Goal: Task Accomplishment & Management: Use online tool/utility

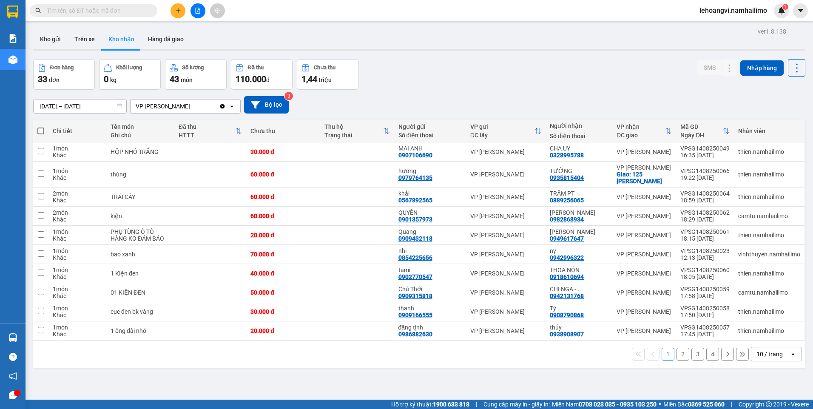
click at [677, 360] on button "2" at bounding box center [683, 354] width 13 height 13
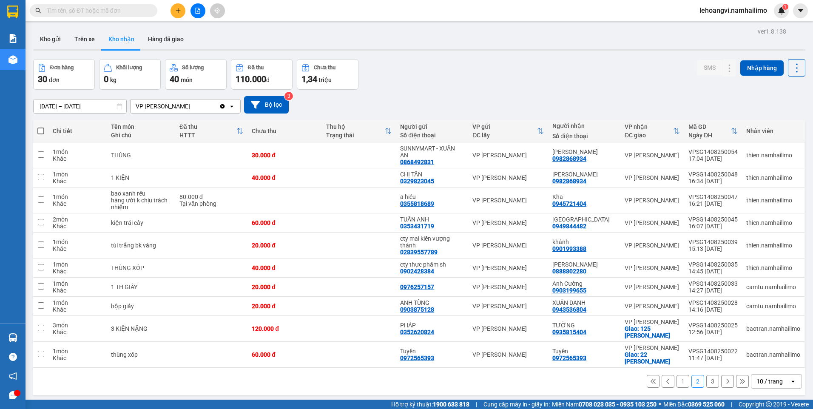
click at [677, 378] on button "1" at bounding box center [683, 381] width 13 height 13
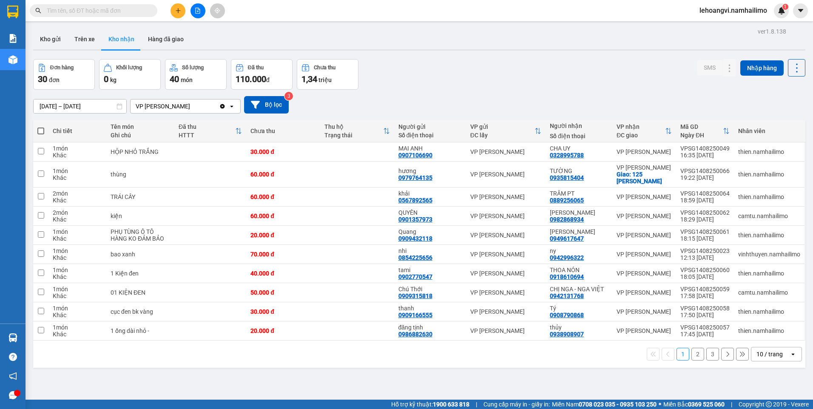
click at [709, 354] on button "3" at bounding box center [712, 354] width 13 height 13
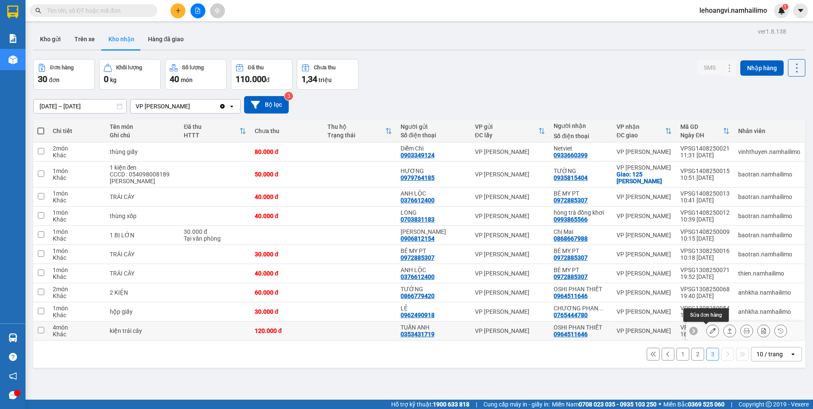
click at [710, 331] on icon at bounding box center [713, 331] width 6 height 6
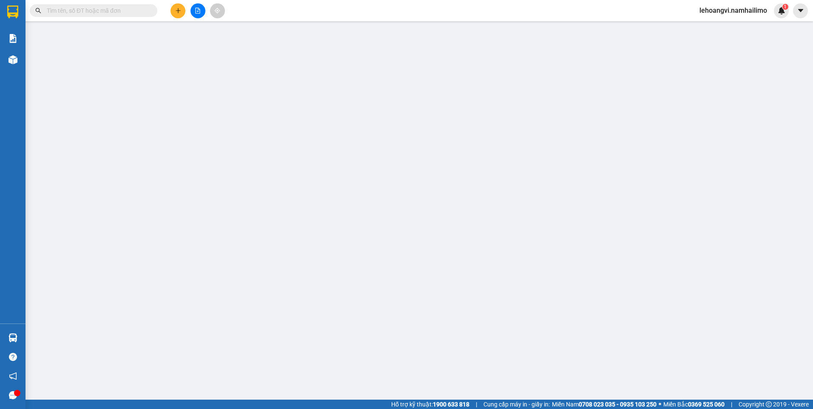
type input "0353431719"
type input "TUẤN ANH"
type input "0964511646"
type input "OSHI PHAN THIẾT"
type input "120.000"
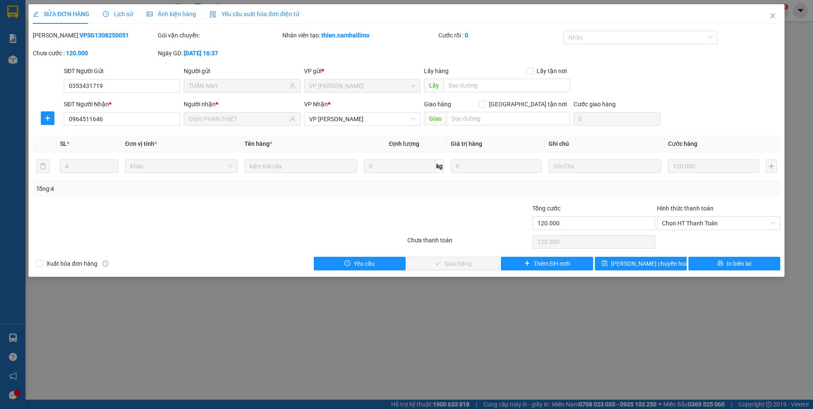
click at [703, 214] on div "Hình thức thanh toán" at bounding box center [718, 210] width 123 height 13
click at [700, 220] on span "Chọn HT Thanh Toán" at bounding box center [718, 223] width 113 height 13
drag, startPoint x: 702, startPoint y: 241, endPoint x: 552, endPoint y: 246, distance: 149.8
click at [702, 242] on div "Tại văn phòng" at bounding box center [718, 240] width 113 height 9
type input "0"
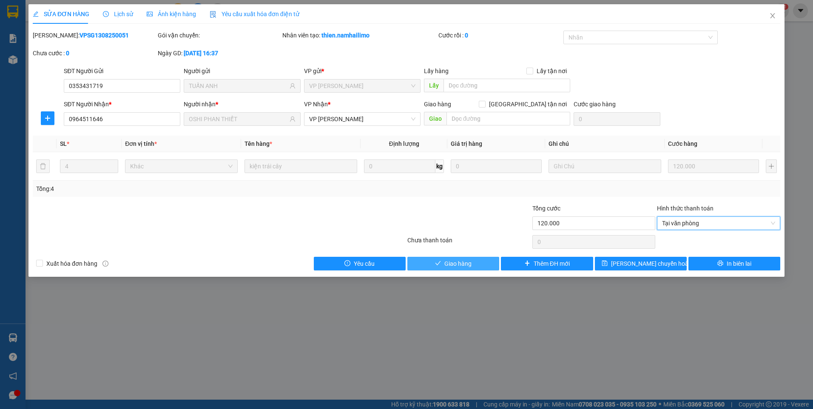
click at [478, 259] on button "Giao hàng" at bounding box center [453, 264] width 92 height 14
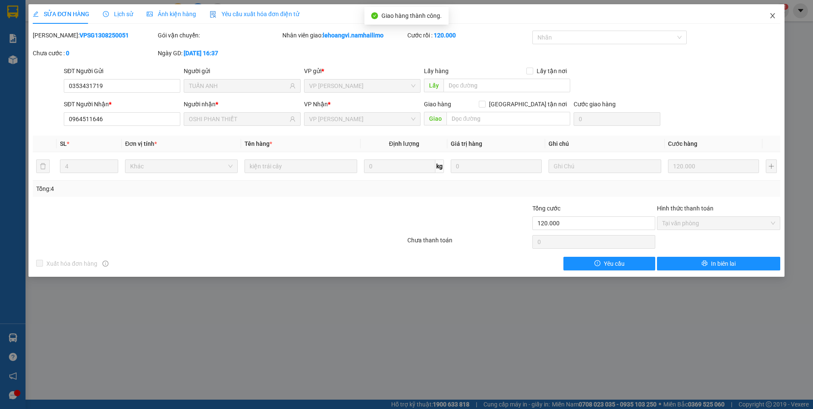
click at [772, 17] on icon "close" at bounding box center [772, 15] width 7 height 7
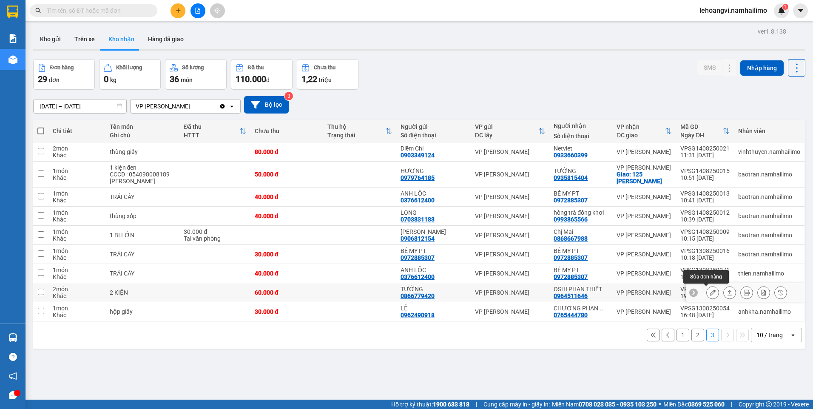
click at [710, 292] on icon at bounding box center [713, 293] width 6 height 6
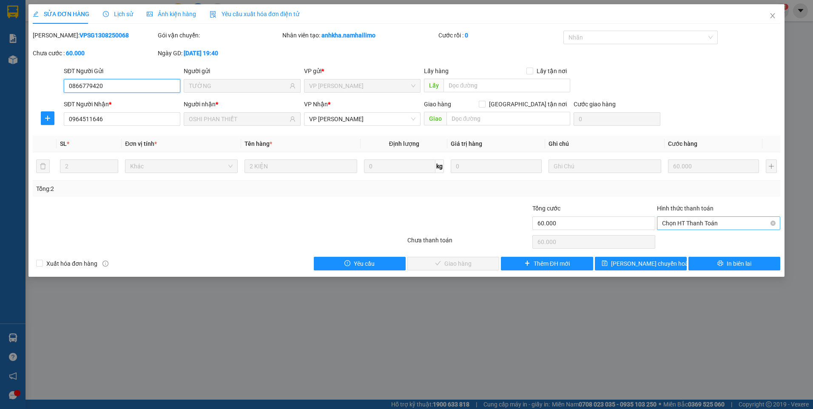
click at [678, 219] on span "Chọn HT Thanh Toán" at bounding box center [718, 223] width 113 height 13
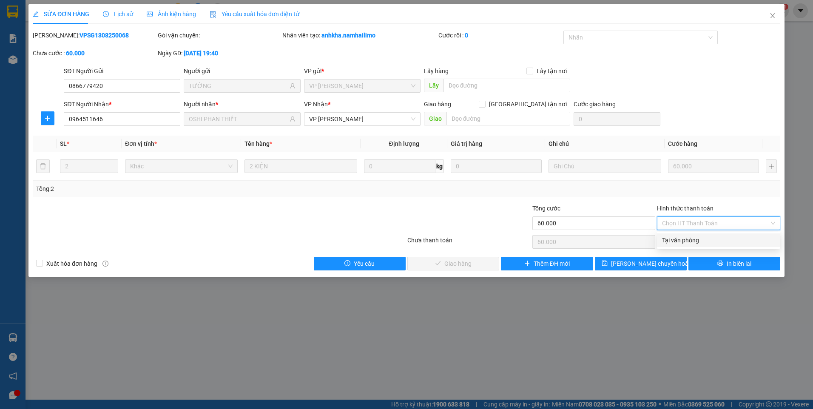
drag, startPoint x: 686, startPoint y: 240, endPoint x: 628, endPoint y: 242, distance: 58.3
click at [686, 240] on div "Tại văn phòng" at bounding box center [718, 240] width 113 height 9
type input "0"
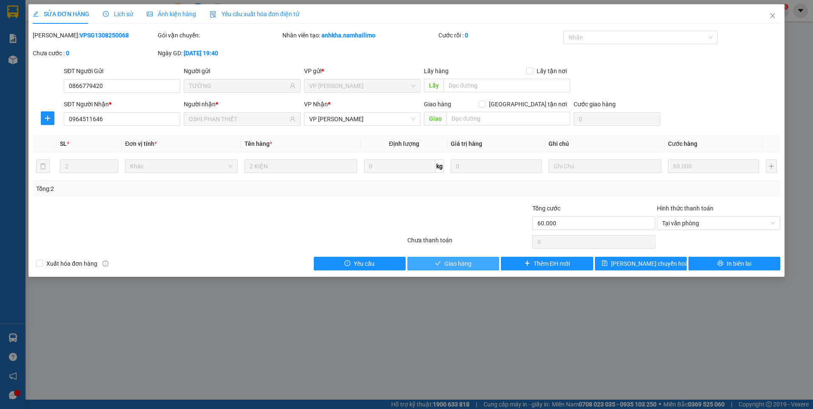
drag, startPoint x: 450, startPoint y: 260, endPoint x: 756, endPoint y: 106, distance: 342.9
click at [450, 260] on span "Giao hàng" at bounding box center [457, 263] width 27 height 9
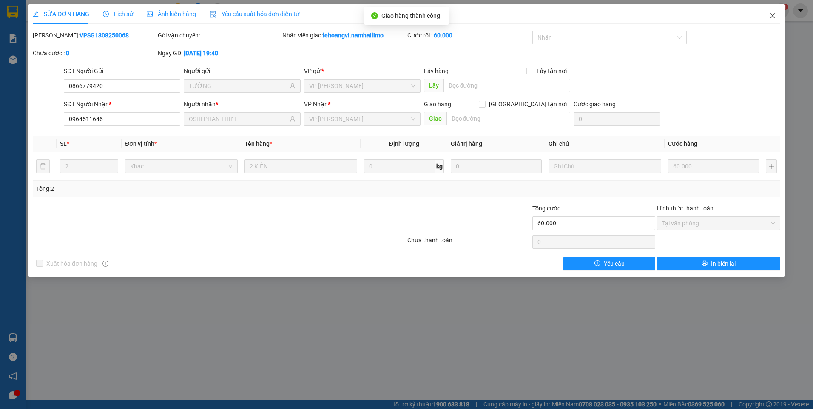
click at [773, 22] on span "Close" at bounding box center [773, 16] width 24 height 24
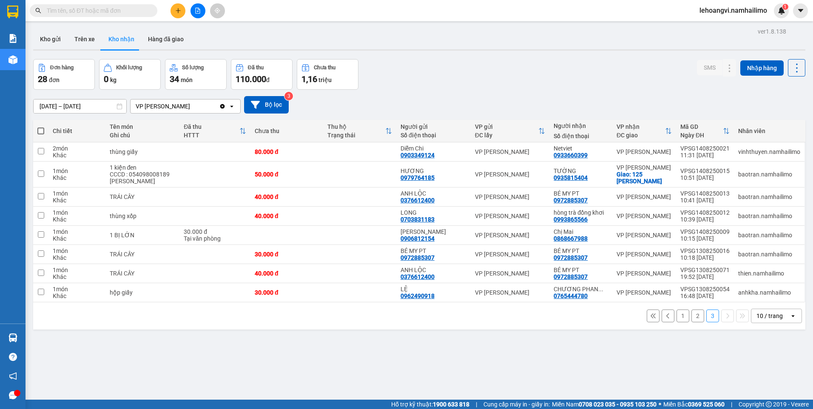
click at [677, 316] on button "1" at bounding box center [683, 316] width 13 height 13
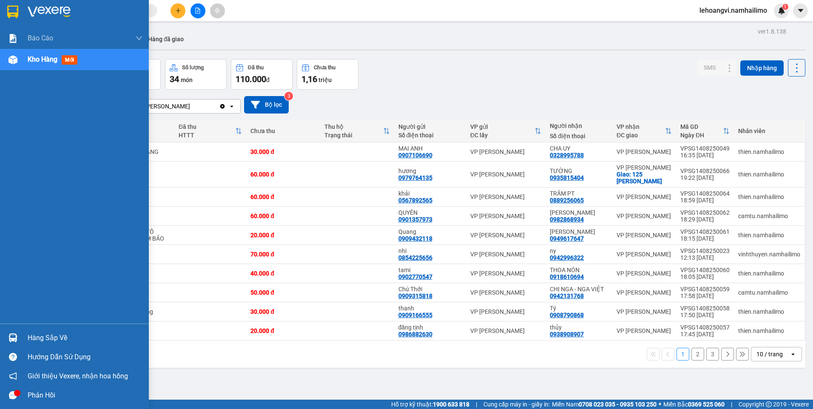
click at [30, 336] on div "Hàng sắp về" at bounding box center [85, 338] width 115 height 13
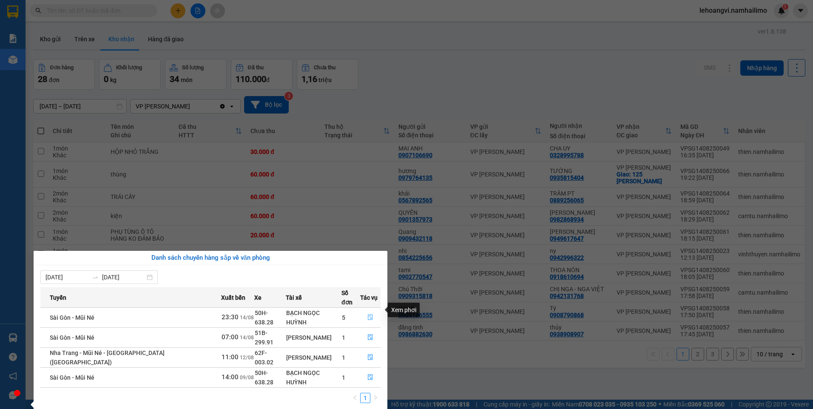
click at [367, 314] on icon "file-done" at bounding box center [370, 317] width 6 height 6
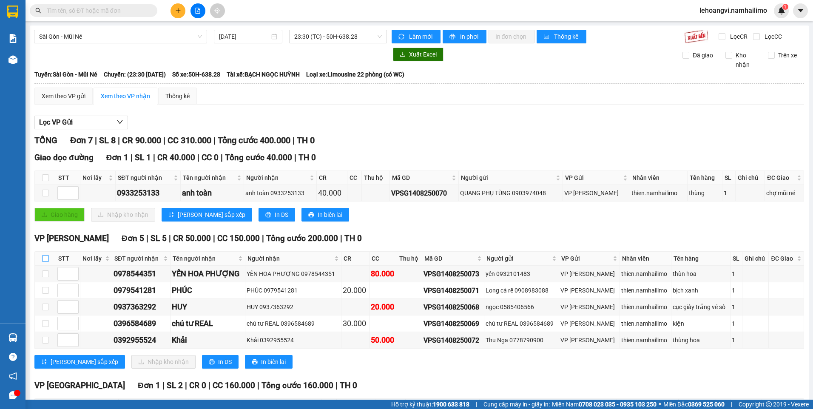
click at [47, 254] on label at bounding box center [45, 258] width 7 height 9
click at [47, 255] on input "checkbox" at bounding box center [45, 258] width 7 height 7
checkbox input "true"
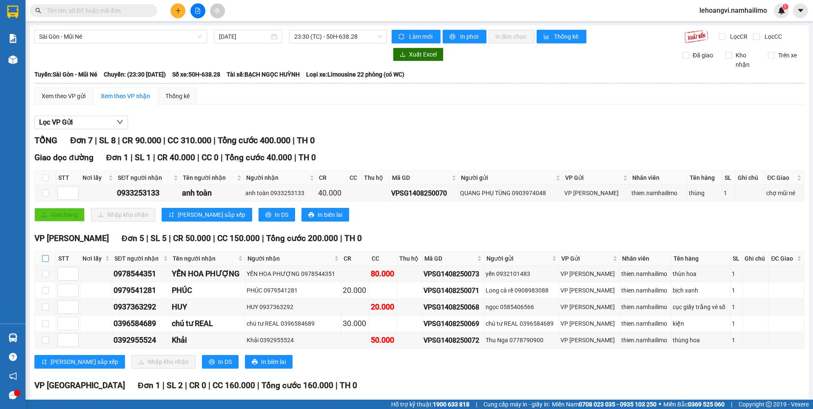
checkbox input "true"
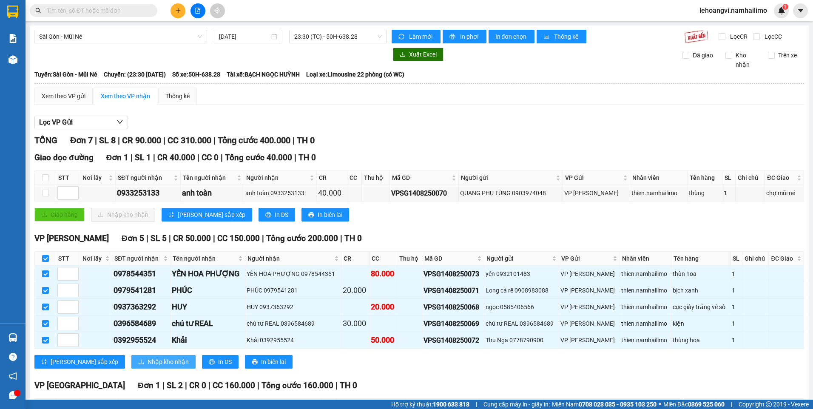
click at [148, 362] on span "Nhập kho nhận" at bounding box center [168, 361] width 41 height 9
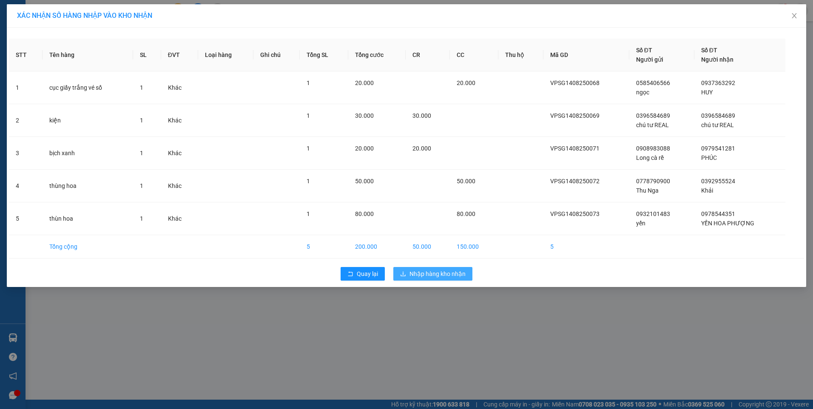
click at [423, 271] on span "Nhập hàng kho nhận" at bounding box center [438, 273] width 56 height 9
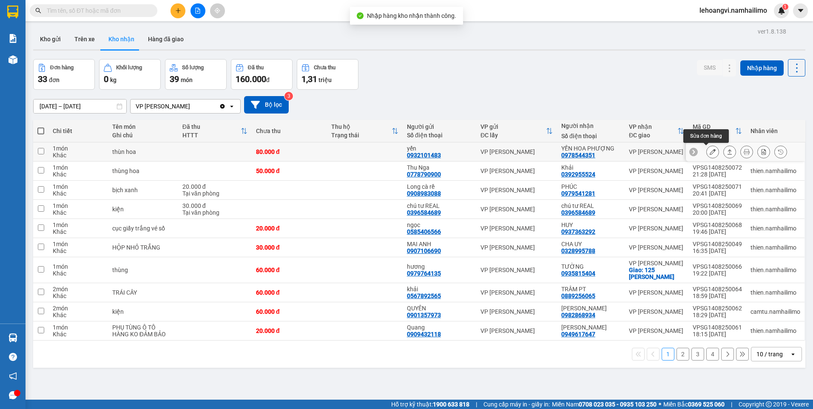
click at [710, 152] on button at bounding box center [713, 152] width 12 height 15
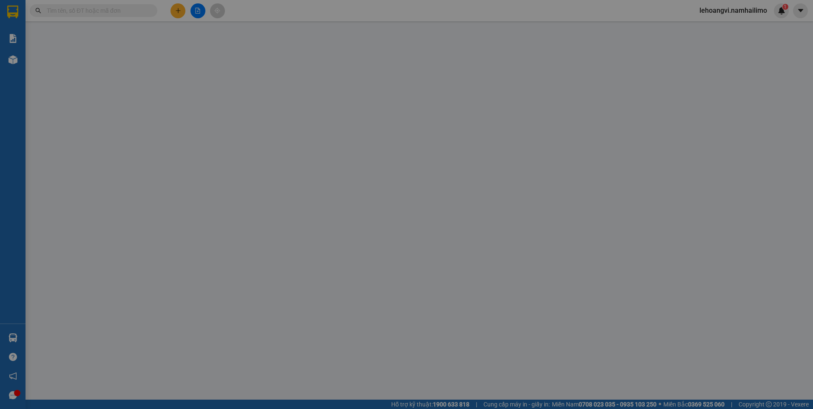
type input "0932101483"
type input "yến"
type input "0978544351"
type input "YẾN HOA PHƯỢNG"
type input "80.000"
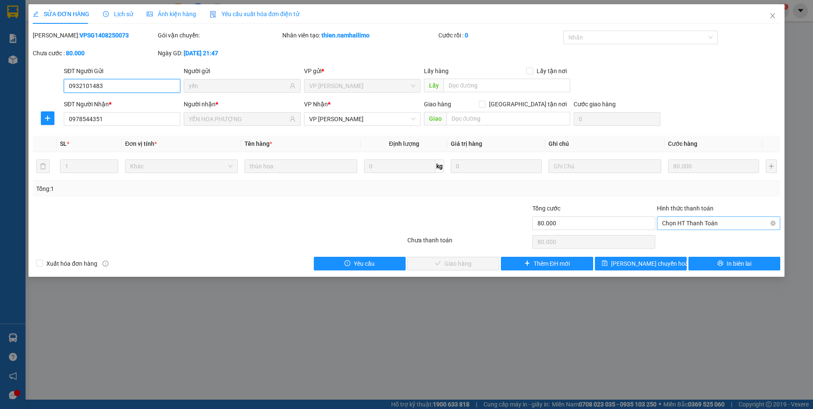
drag, startPoint x: 722, startPoint y: 221, endPoint x: 716, endPoint y: 228, distance: 9.7
click at [722, 221] on span "Chọn HT Thanh Toán" at bounding box center [718, 223] width 113 height 13
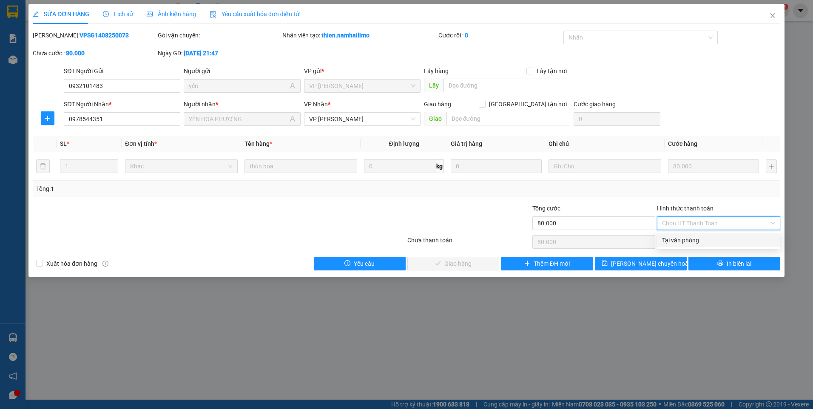
click at [710, 237] on div "Tại văn phòng" at bounding box center [718, 240] width 113 height 9
type input "0"
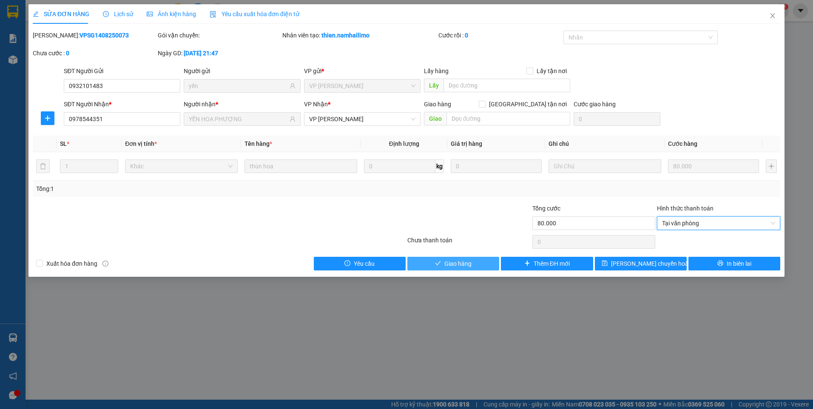
click at [458, 259] on span "Giao hàng" at bounding box center [457, 263] width 27 height 9
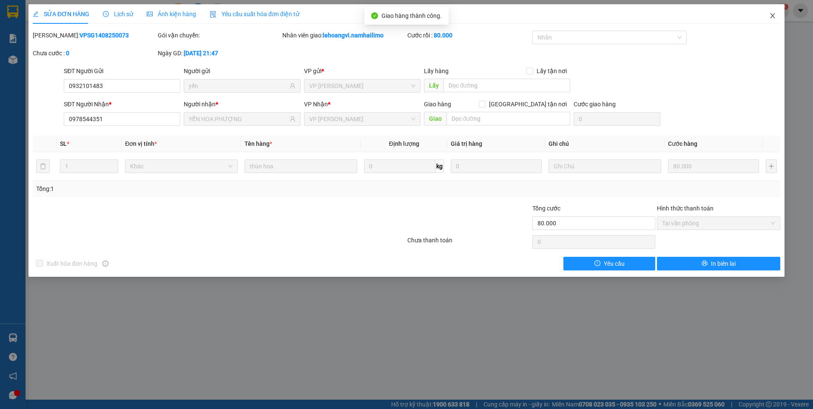
click at [775, 14] on icon "close" at bounding box center [772, 15] width 7 height 7
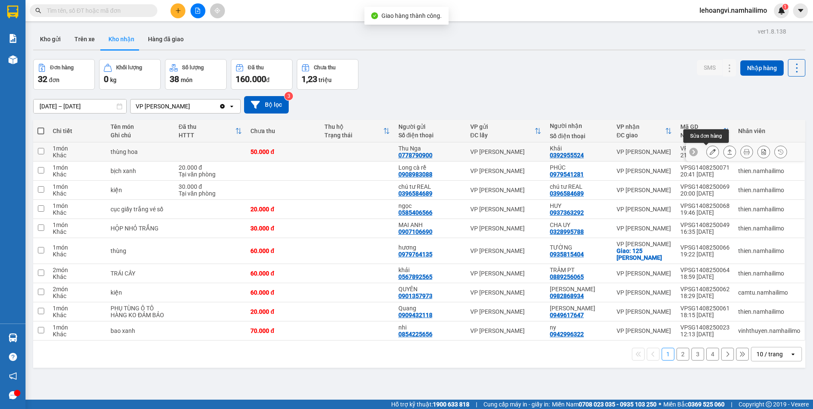
click at [710, 154] on icon at bounding box center [713, 152] width 6 height 6
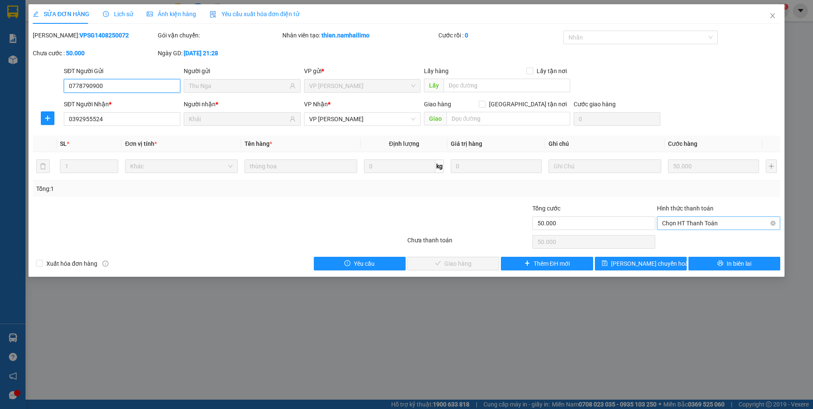
click at [697, 226] on span "Chọn HT Thanh Toán" at bounding box center [718, 223] width 113 height 13
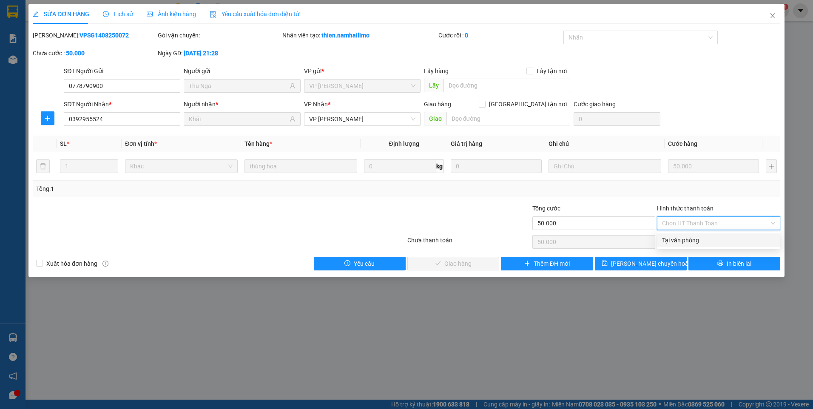
click at [697, 242] on div "Tại văn phòng" at bounding box center [718, 240] width 113 height 9
type input "0"
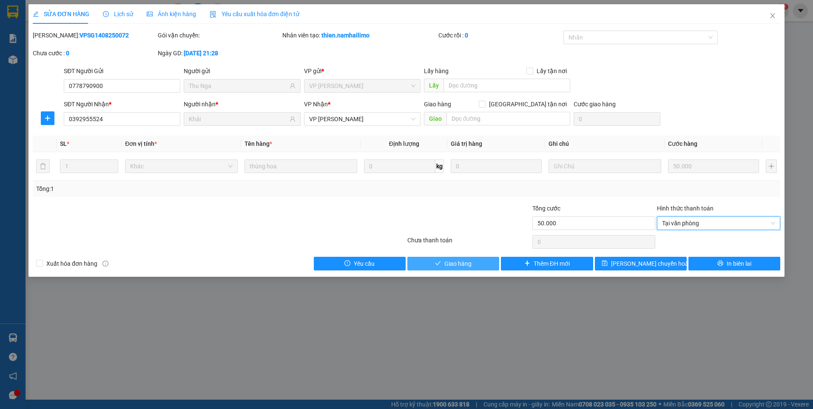
drag, startPoint x: 453, startPoint y: 268, endPoint x: 501, endPoint y: 237, distance: 56.9
click at [454, 266] on span "Giao hàng" at bounding box center [457, 263] width 27 height 9
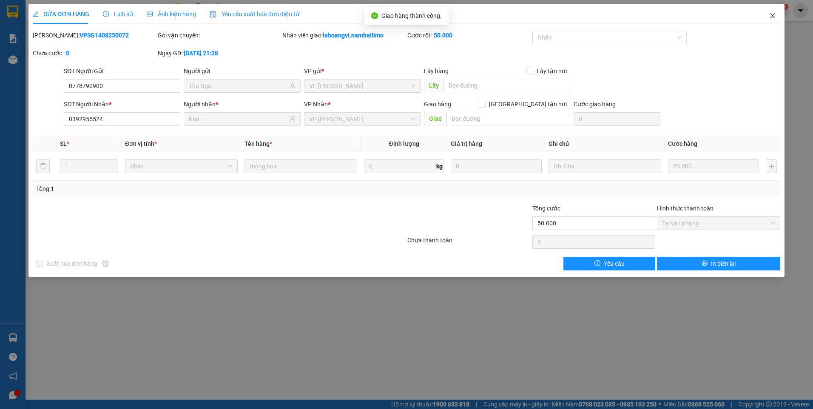
click at [772, 14] on icon "close" at bounding box center [772, 15] width 7 height 7
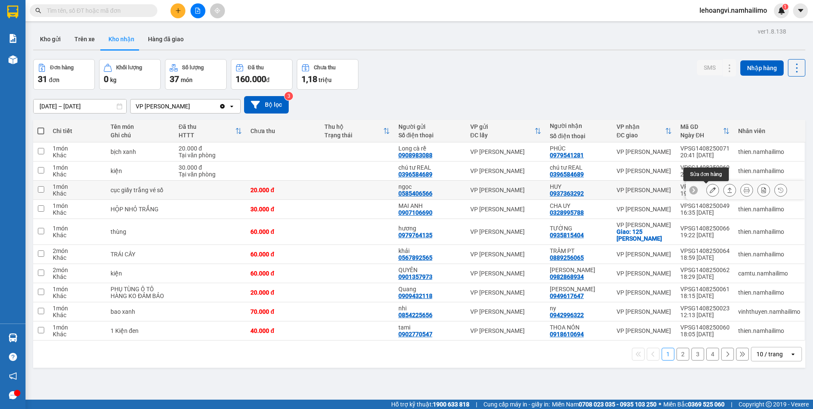
click at [710, 190] on icon at bounding box center [713, 190] width 6 height 6
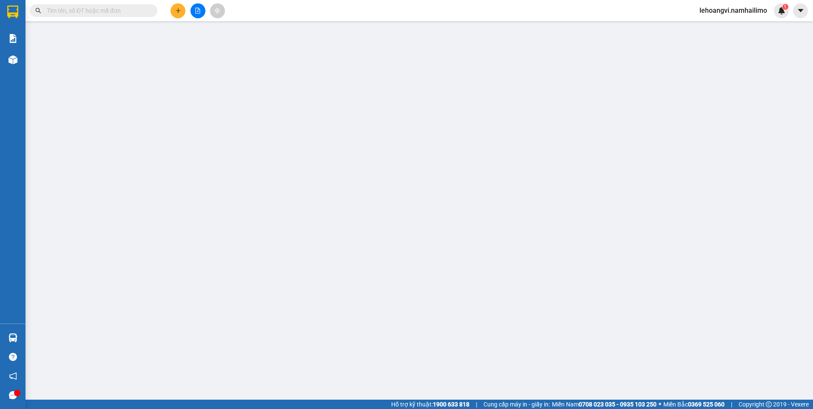
type input "0585406566"
type input "ngọc"
type input "0937363292"
type input "HUY"
type input "20.000"
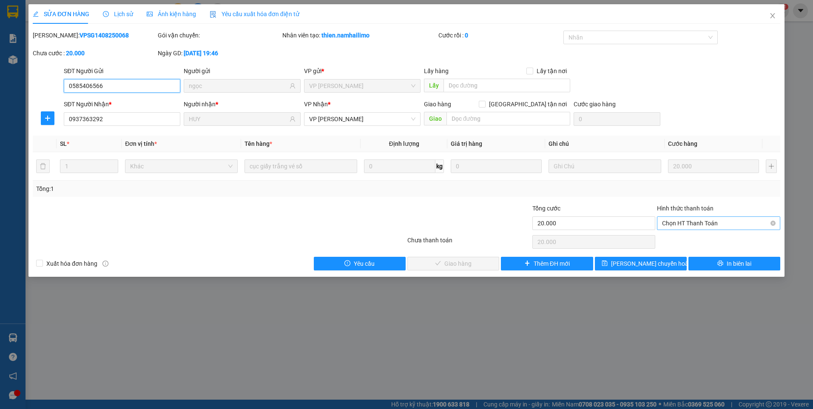
click at [699, 222] on span "Chọn HT Thanh Toán" at bounding box center [718, 223] width 113 height 13
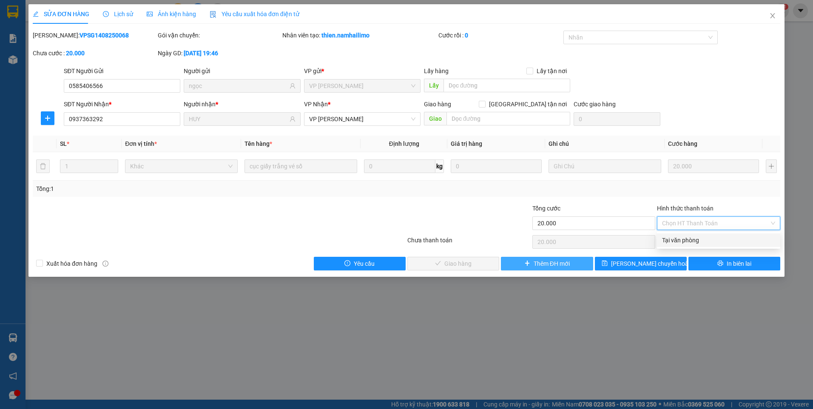
drag, startPoint x: 700, startPoint y: 241, endPoint x: 541, endPoint y: 256, distance: 160.2
click at [695, 242] on div "Tại văn phòng" at bounding box center [718, 240] width 113 height 9
type input "0"
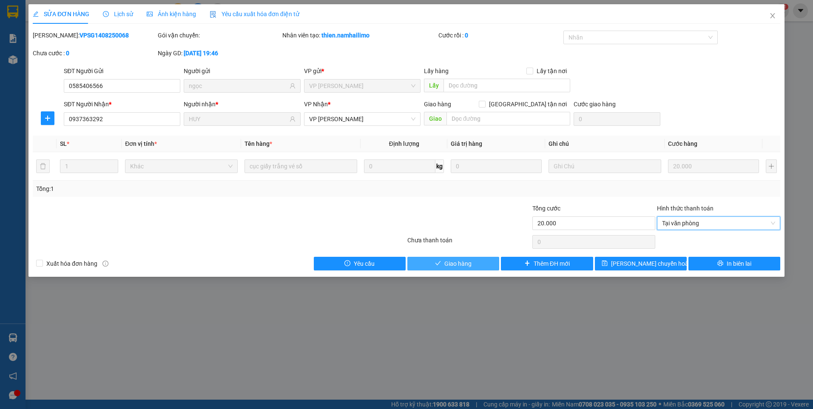
click at [472, 259] on button "Giao hàng" at bounding box center [453, 264] width 92 height 14
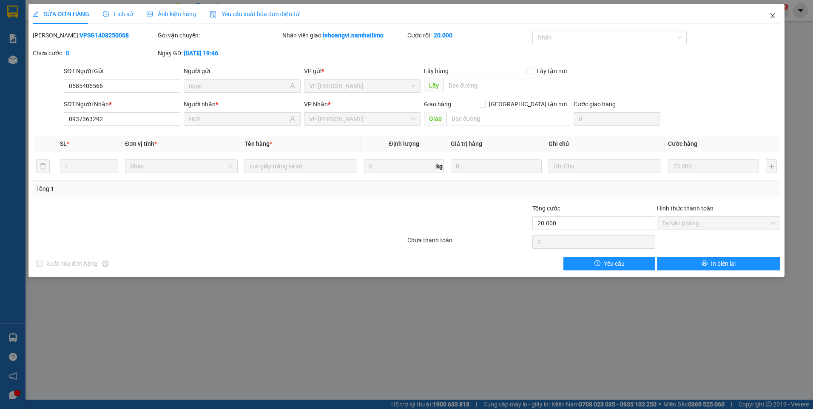
click at [774, 19] on icon "close" at bounding box center [772, 15] width 7 height 7
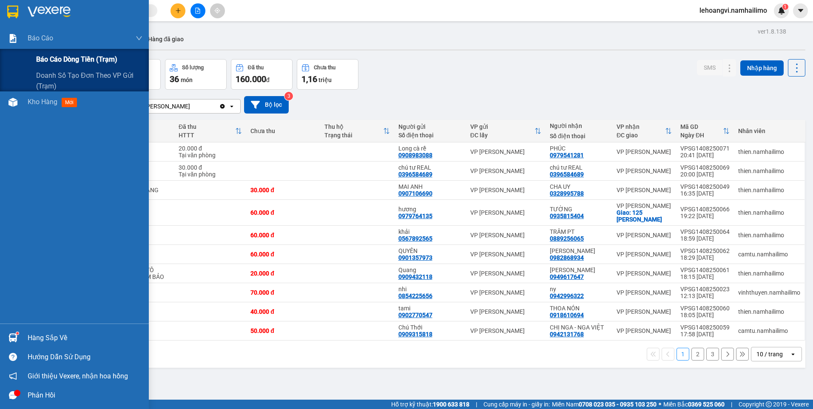
click at [55, 56] on span "Báo cáo dòng tiền (trạm)" at bounding box center [76, 59] width 81 height 11
